Goal: Transaction & Acquisition: Purchase product/service

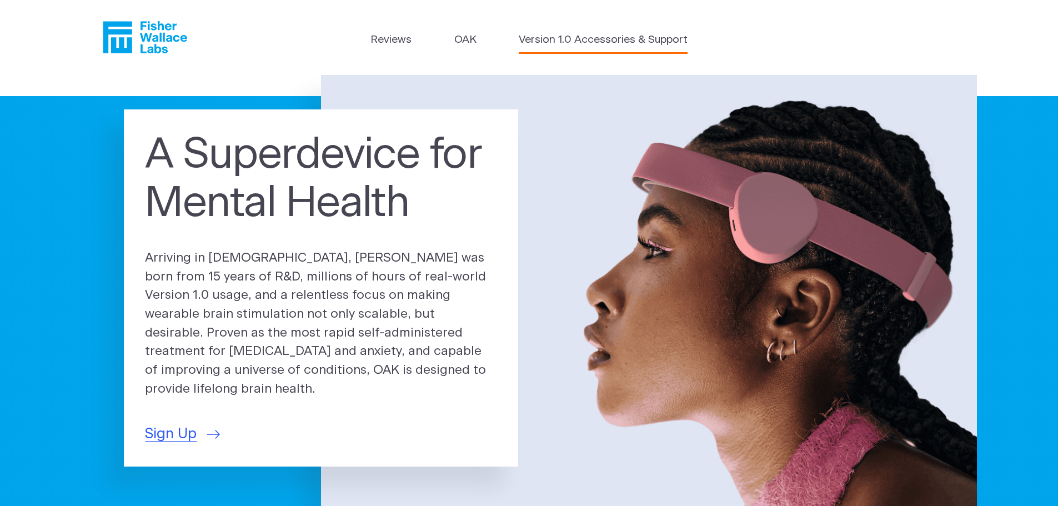
click at [584, 41] on link "Version 1.0 Accessories & Support" at bounding box center [603, 40] width 169 height 16
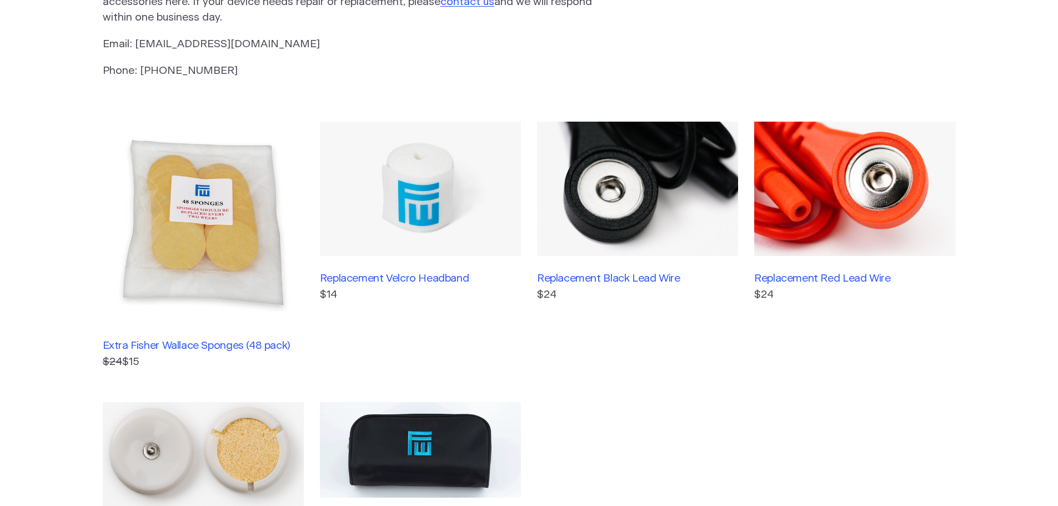
scroll to position [222, 0]
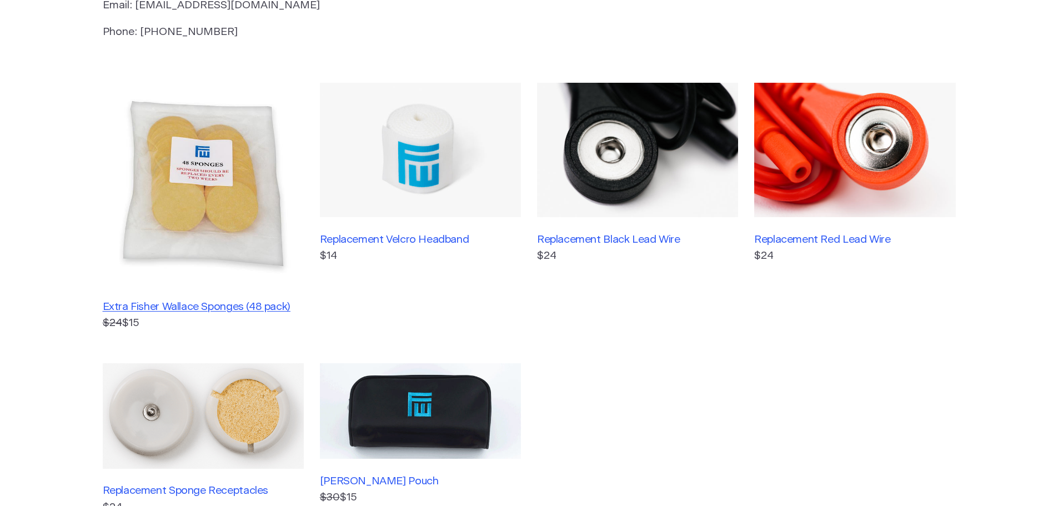
click at [195, 303] on h3 "Extra Fisher Wallace Sponges (48 pack)" at bounding box center [203, 307] width 201 height 13
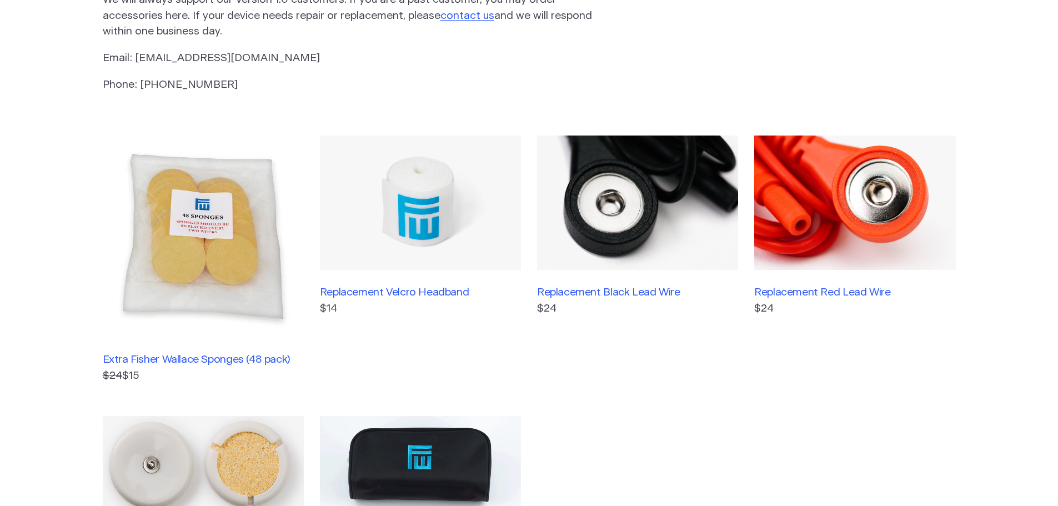
scroll to position [167, 0]
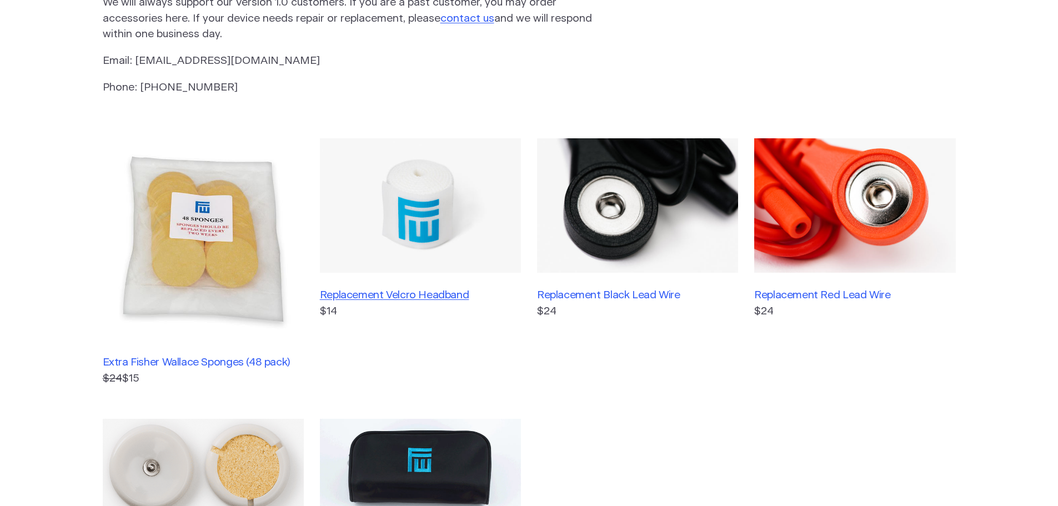
click at [428, 290] on h3 "Replacement Velcro Headband" at bounding box center [420, 295] width 201 height 13
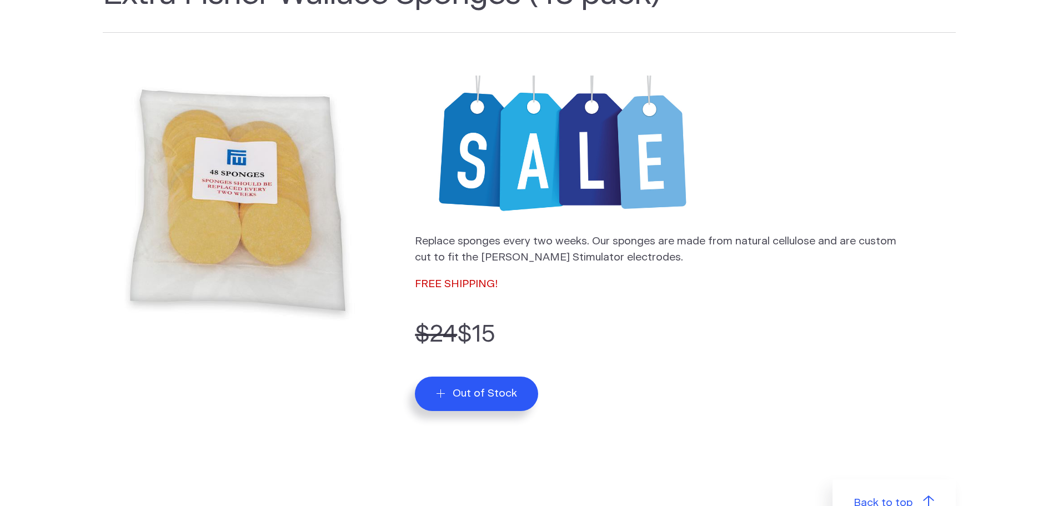
scroll to position [111, 0]
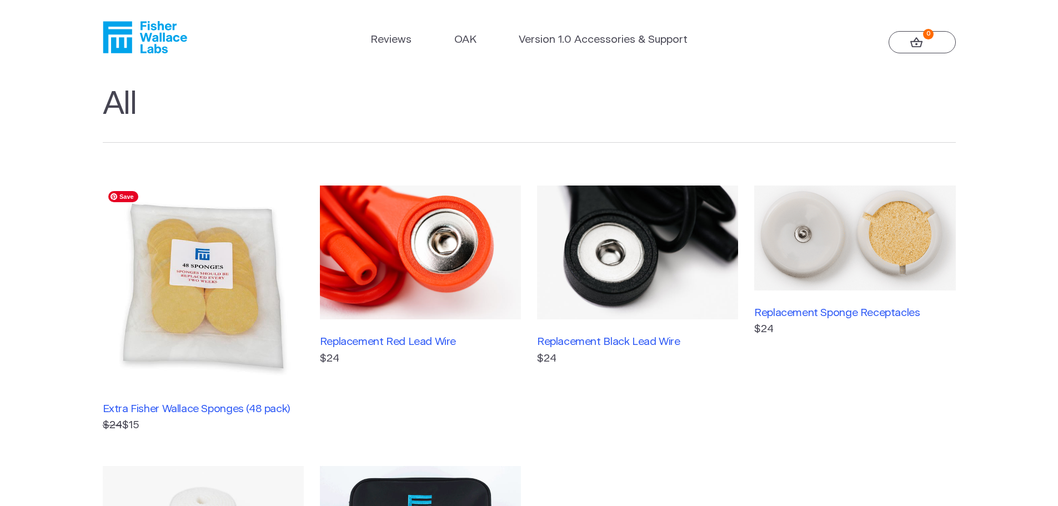
click at [171, 277] on img at bounding box center [203, 286] width 201 height 201
